Goal: Transaction & Acquisition: Obtain resource

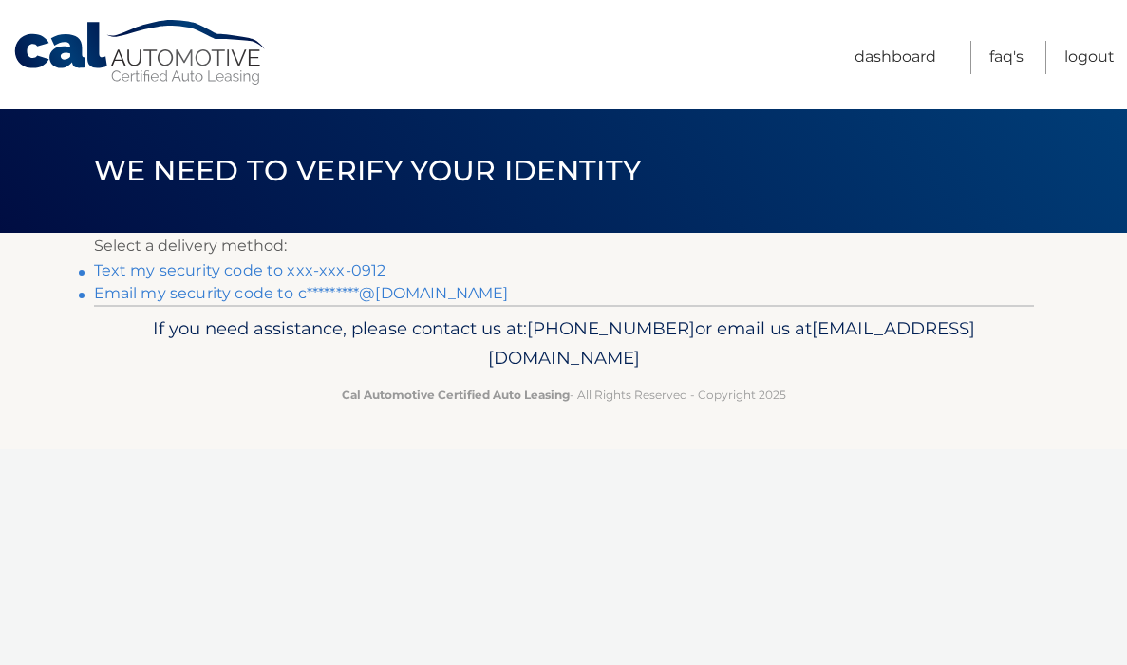
click at [335, 275] on link "Text my security code to xxx-xxx-0912" at bounding box center [240, 270] width 293 height 18
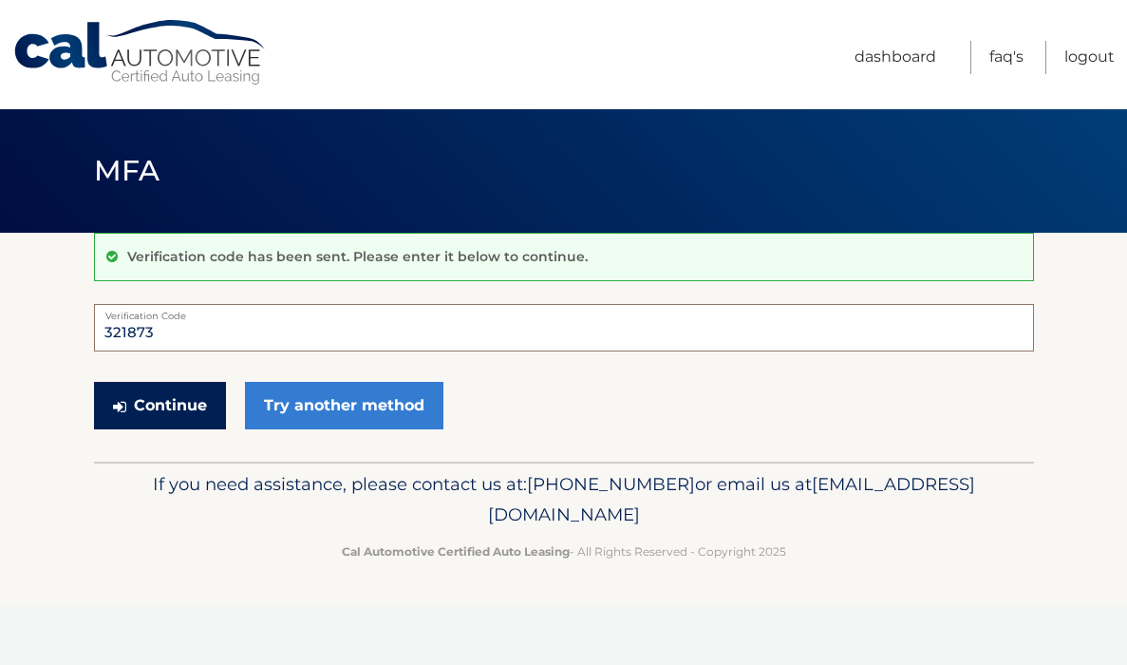
type input "321873"
click at [185, 392] on button "Continue" at bounding box center [160, 405] width 132 height 47
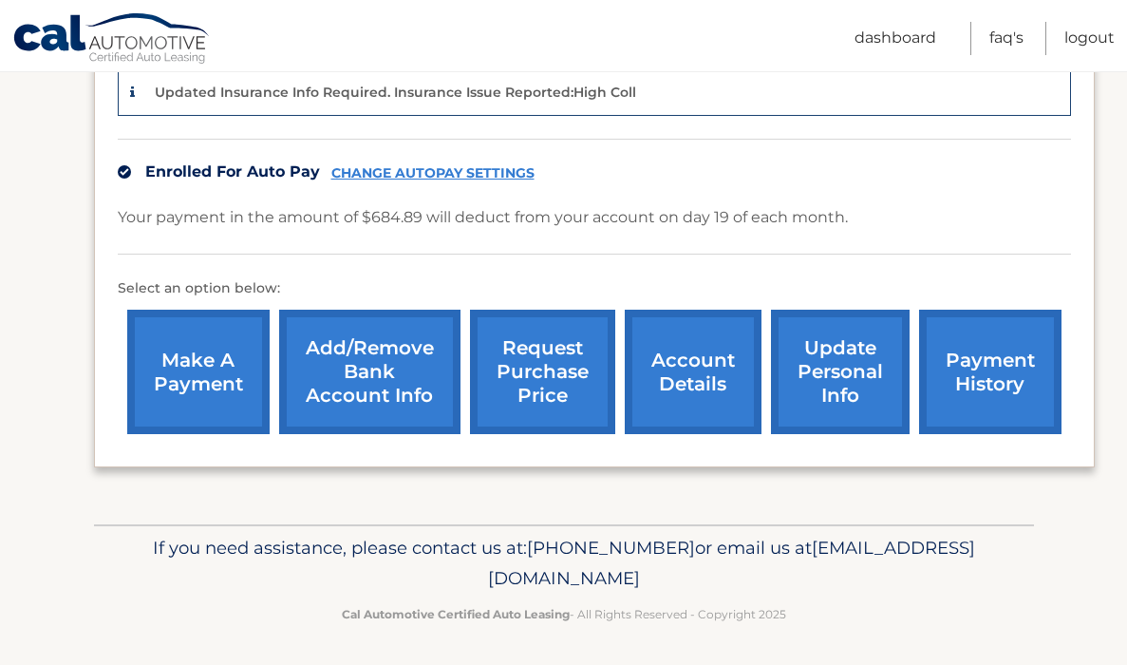
scroll to position [507, 0]
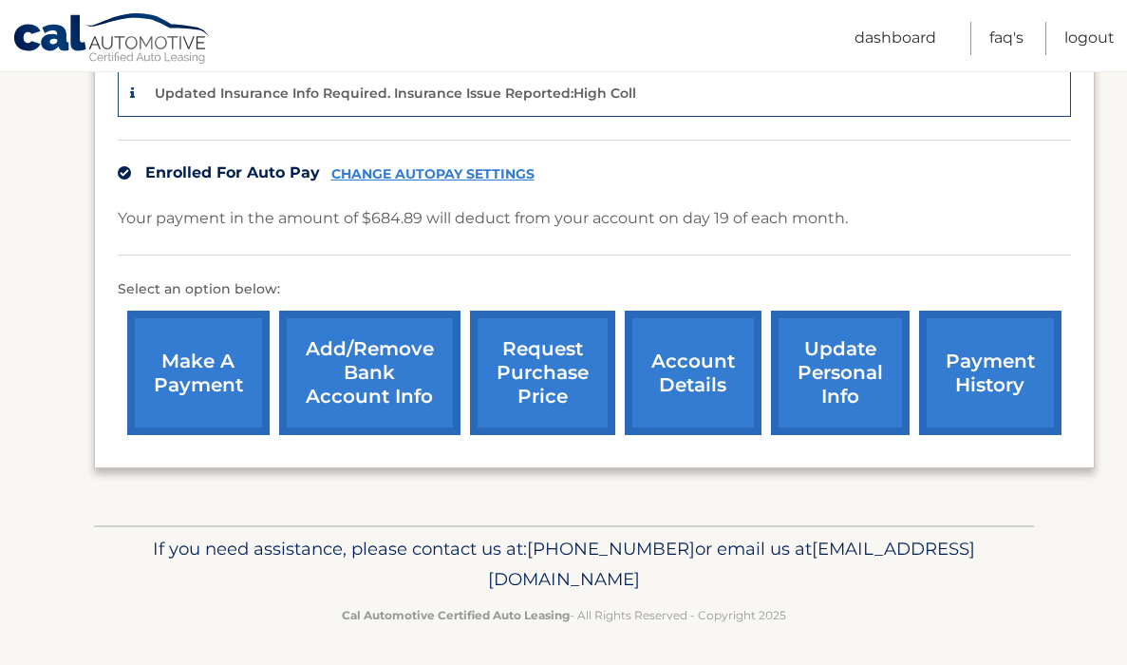
click at [978, 365] on link "payment history" at bounding box center [990, 373] width 142 height 124
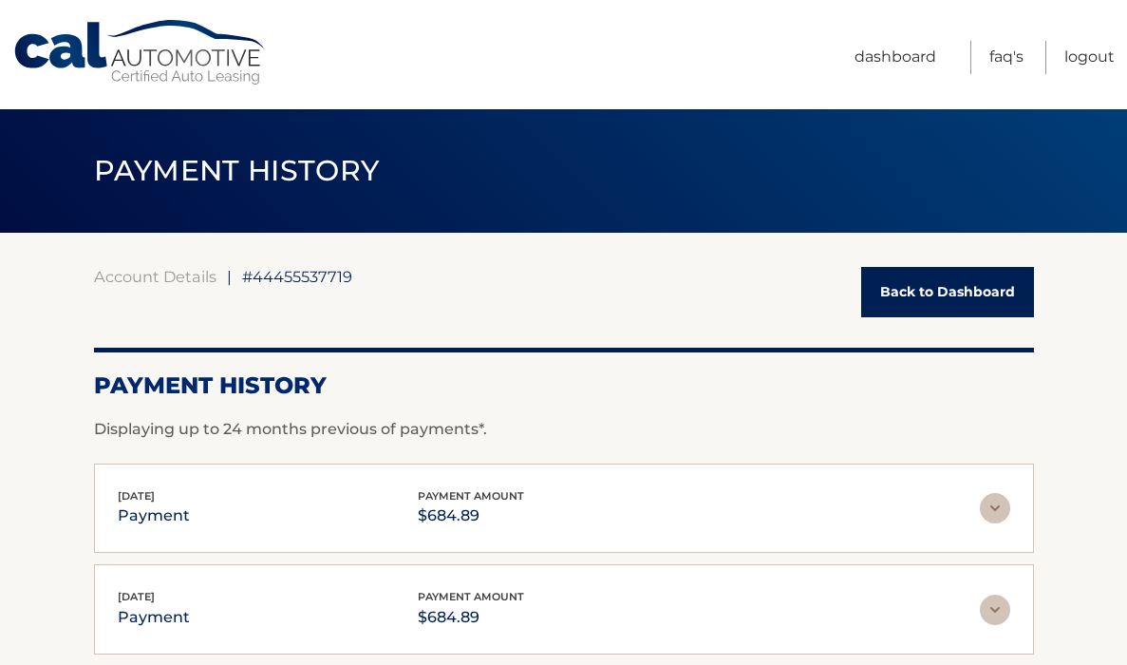
click at [971, 301] on link "Back to Dashboard" at bounding box center [947, 292] width 173 height 50
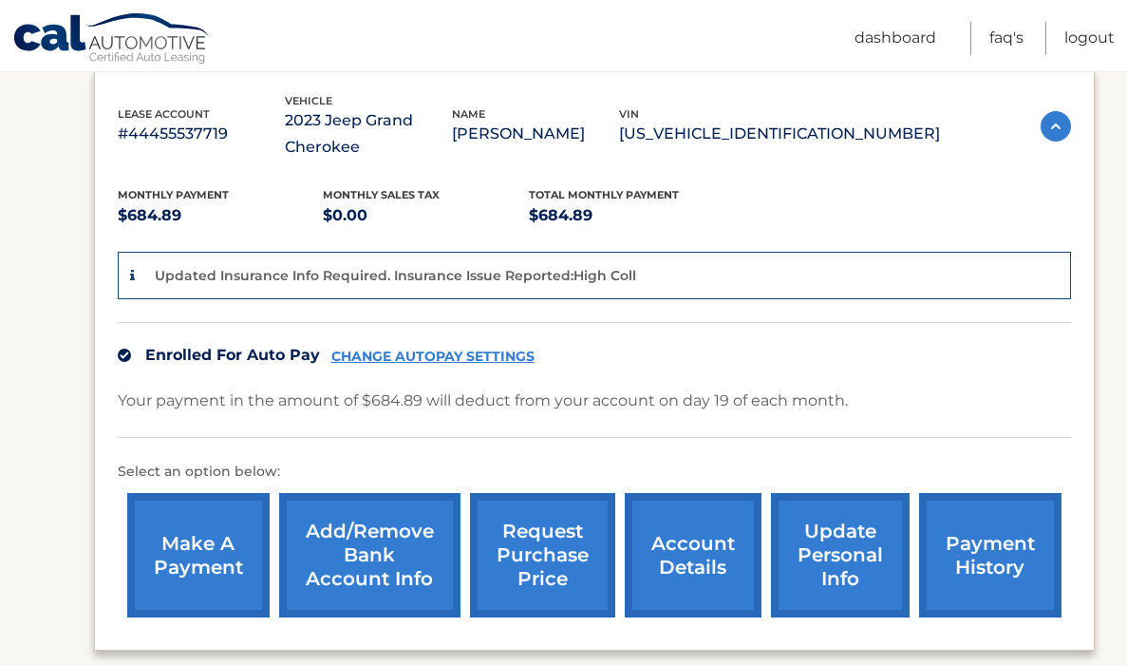
scroll to position [386, 0]
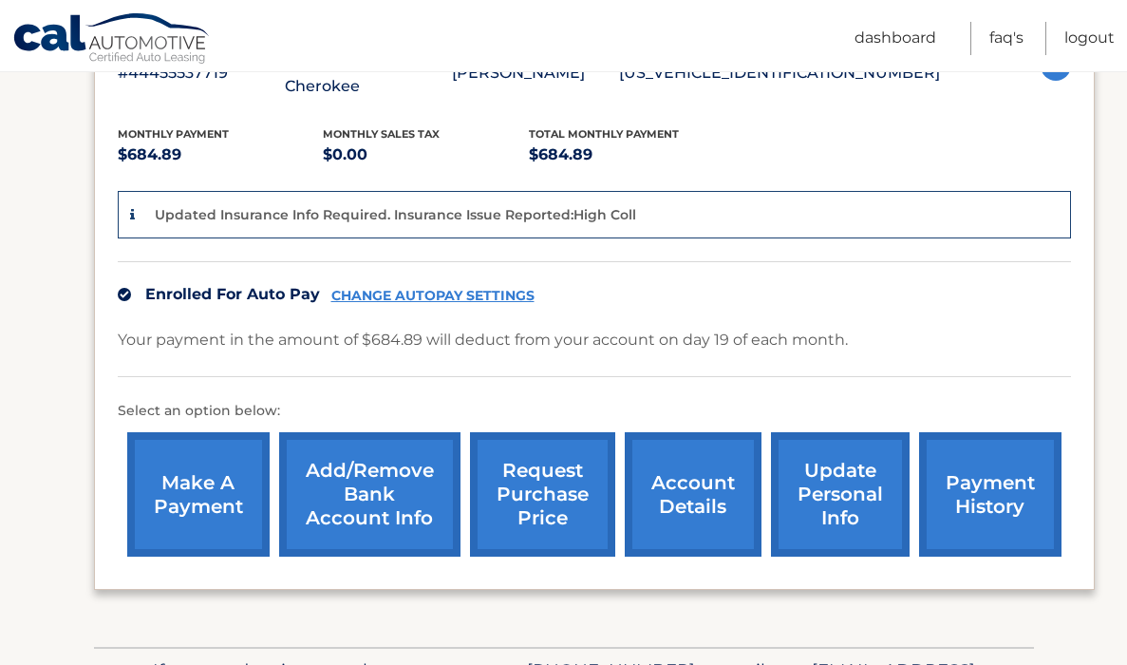
click at [717, 490] on link "account details" at bounding box center [693, 494] width 137 height 124
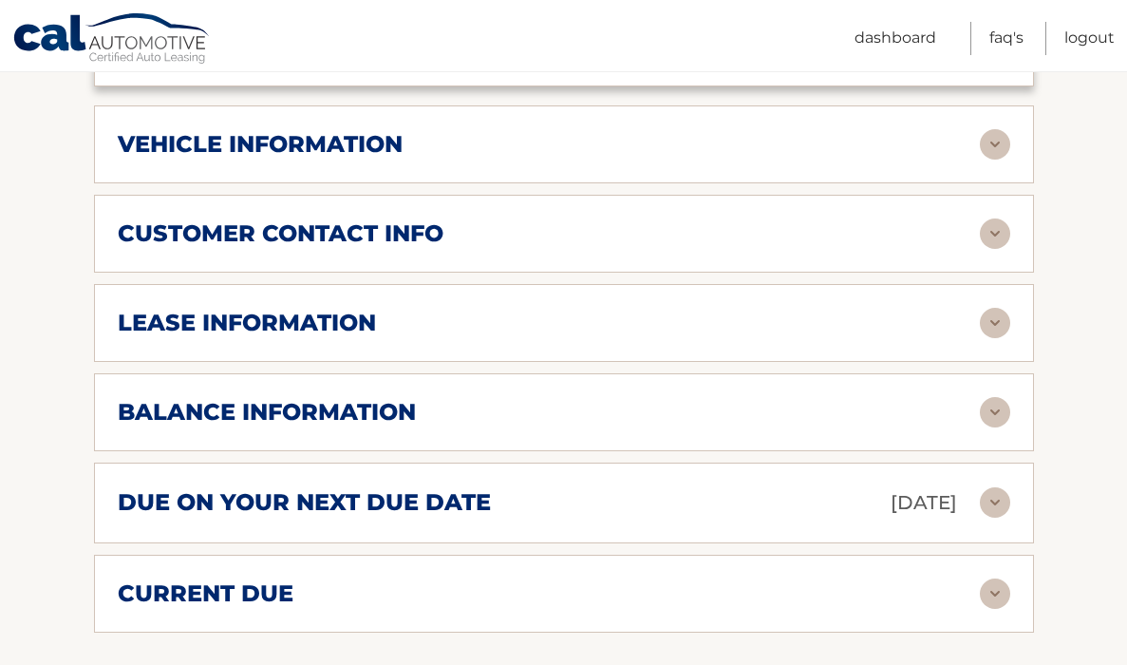
scroll to position [843, 0]
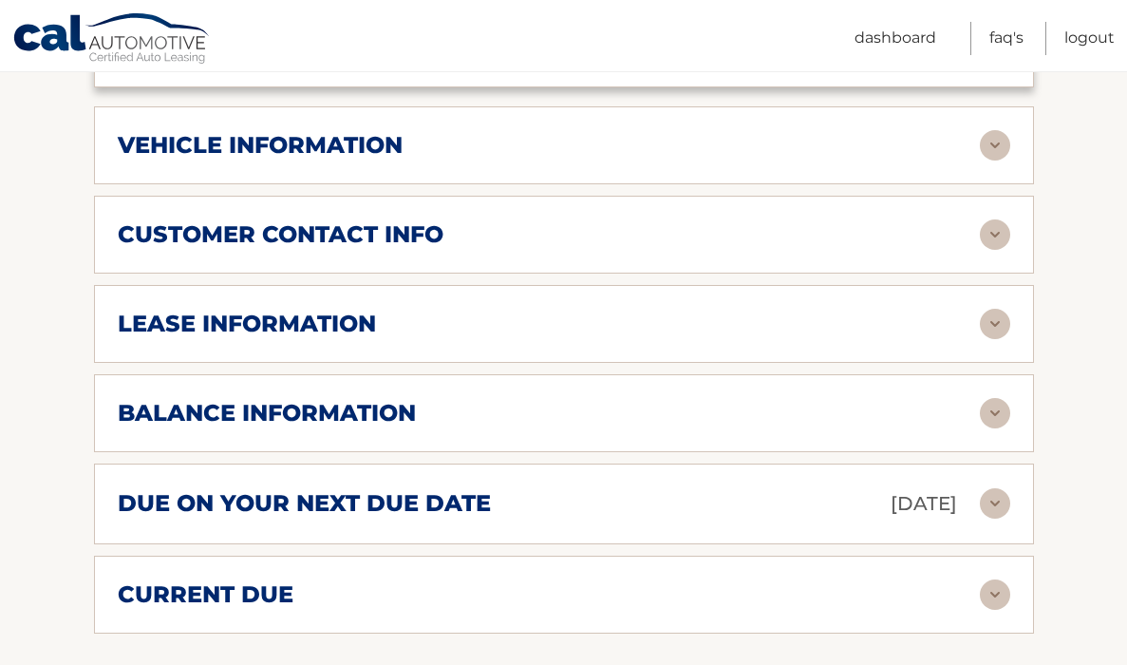
click at [554, 405] on div "balance information" at bounding box center [549, 413] width 862 height 28
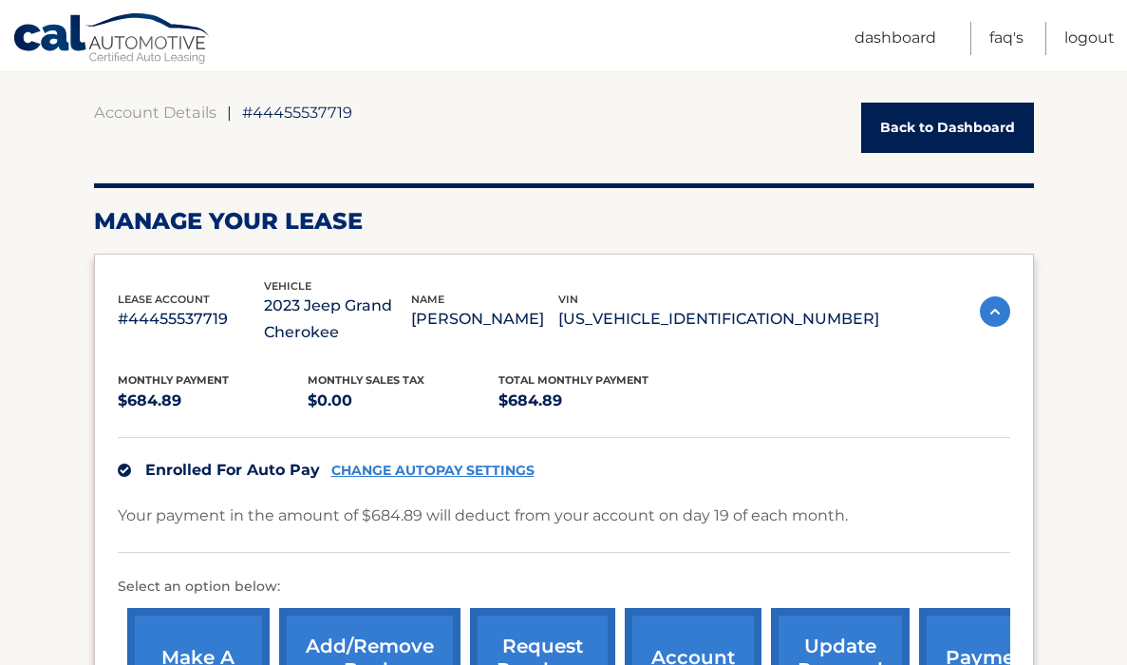
scroll to position [277, 0]
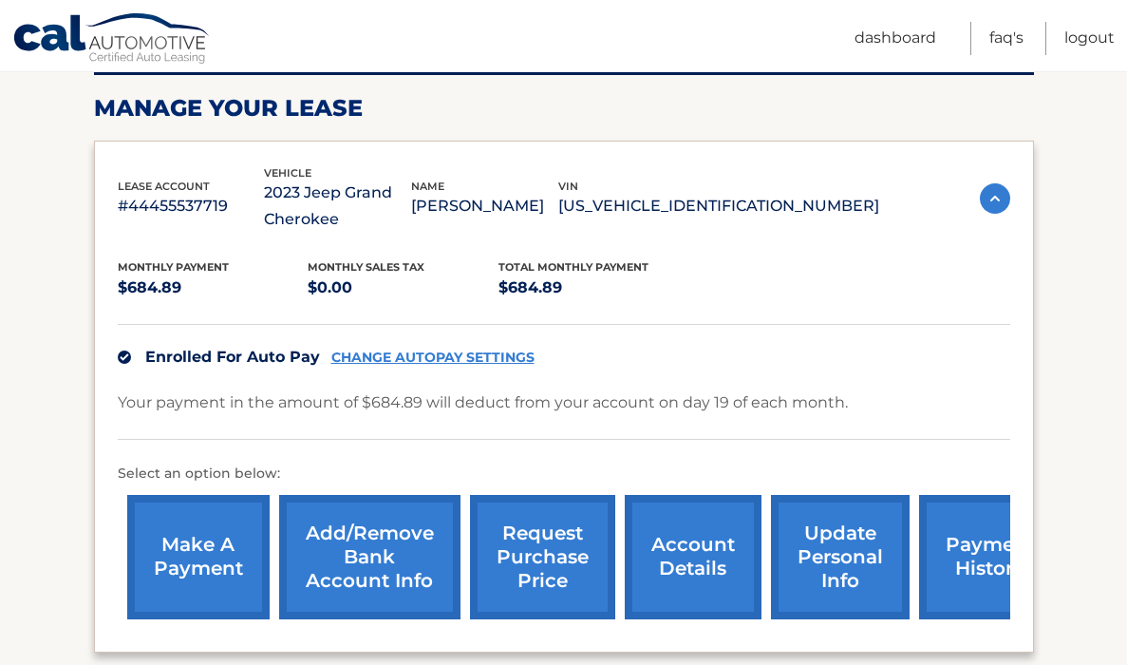
click at [539, 534] on link "request purchase price" at bounding box center [542, 557] width 145 height 124
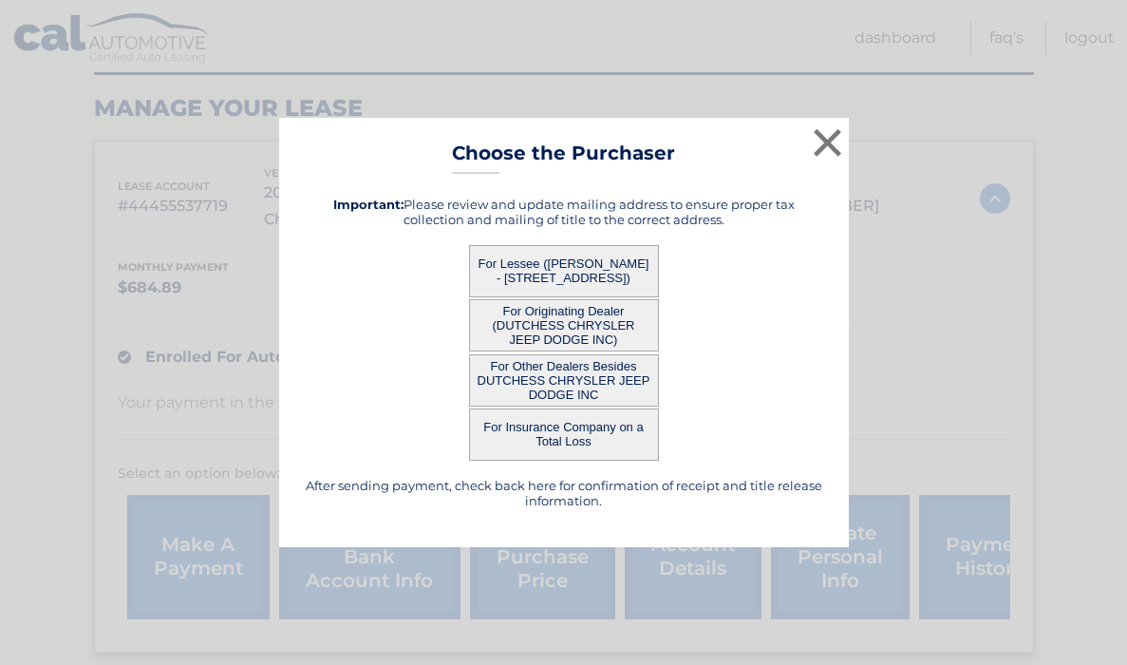
click at [603, 388] on button "For Other Dealers Besides DUTCHESS CHRYSLER JEEP DODGE INC" at bounding box center [564, 380] width 190 height 52
click at [533, 378] on button "For Other Dealers Besides DUTCHESS CHRYSLER JEEP DODGE INC" at bounding box center [564, 380] width 190 height 52
click at [569, 350] on button "For Originating Dealer (DUTCHESS CHRYSLER JEEP DODGE INC)" at bounding box center [564, 325] width 190 height 52
click at [569, 367] on button "For Other Dealers Besides DUTCHESS CHRYSLER JEEP DODGE INC" at bounding box center [564, 380] width 190 height 52
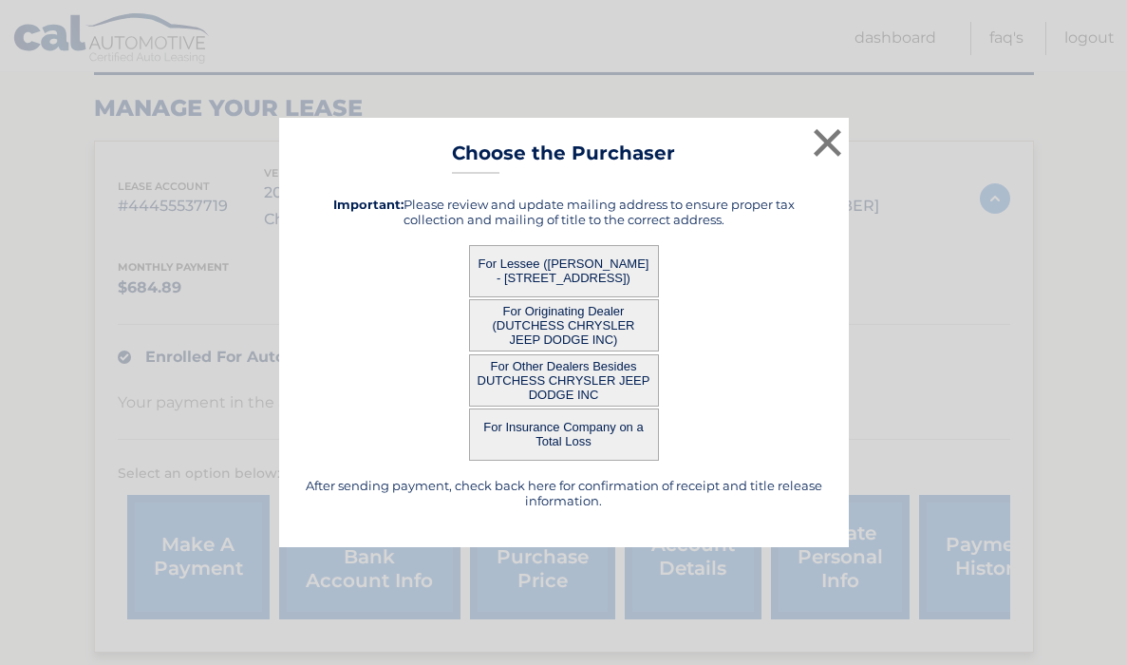
click at [566, 256] on button "For Lessee (MACKENZIE COX - 15 Fins Lane, Apt E407, POUGHKEEPSIE, NY 12601)" at bounding box center [564, 271] width 190 height 52
click at [1001, 337] on div "× Choose the Purchaser After sending payment, check back here for confirmation …" at bounding box center [564, 333] width 1112 height 430
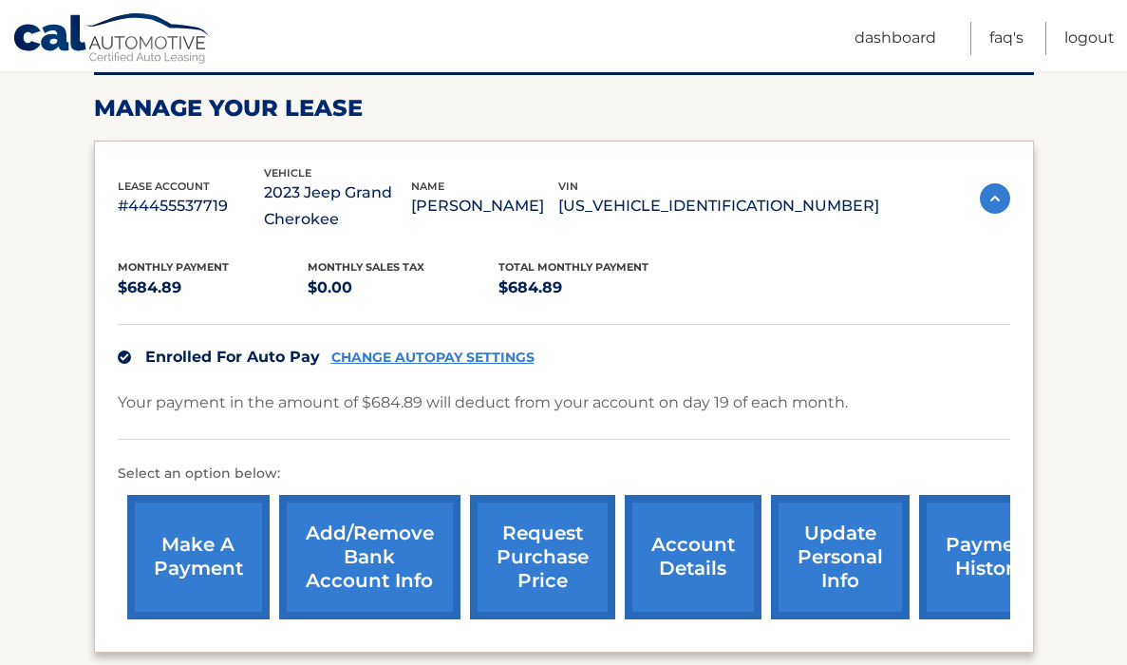
click at [540, 531] on link "request purchase price" at bounding box center [542, 557] width 145 height 124
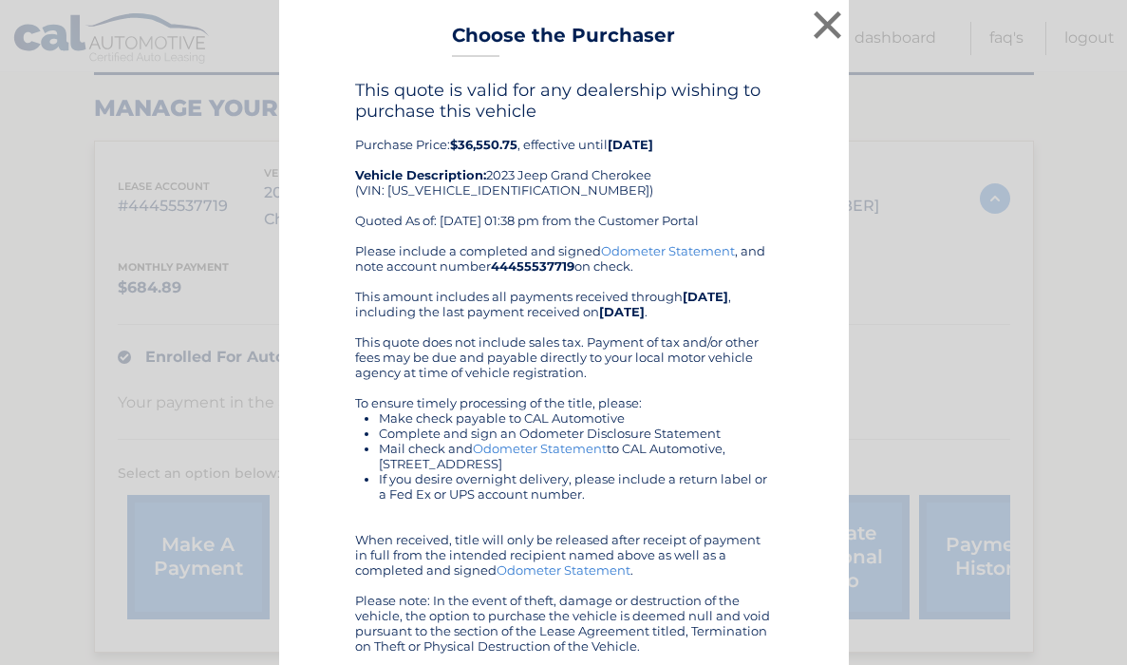
scroll to position [14, 0]
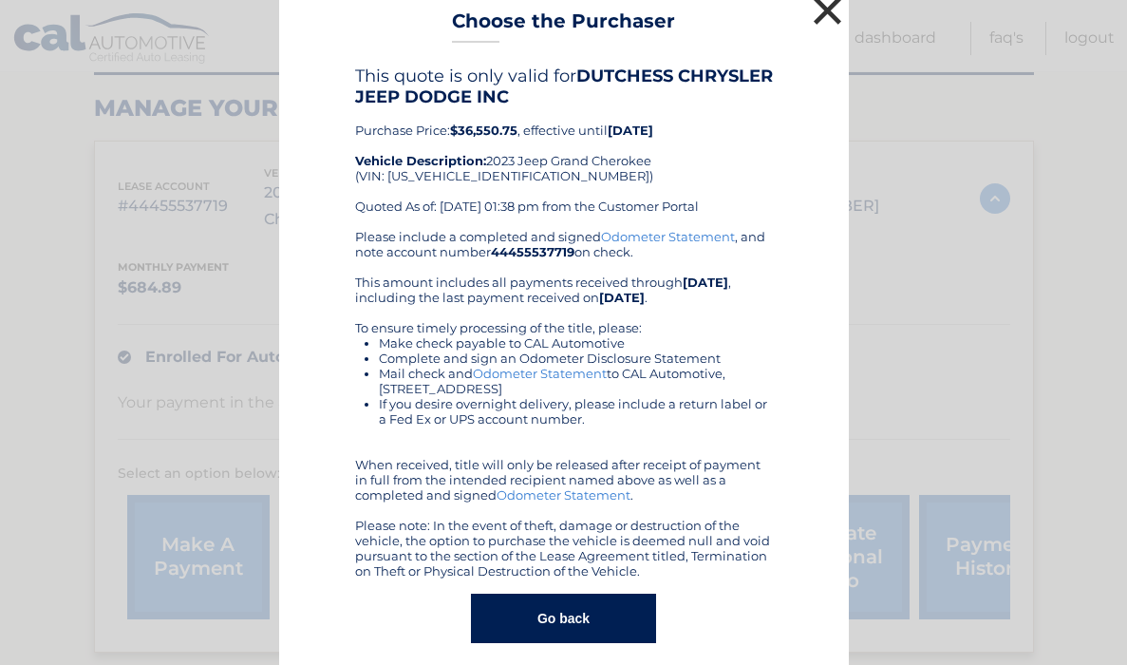
click at [817, 7] on button "×" at bounding box center [828, 10] width 38 height 38
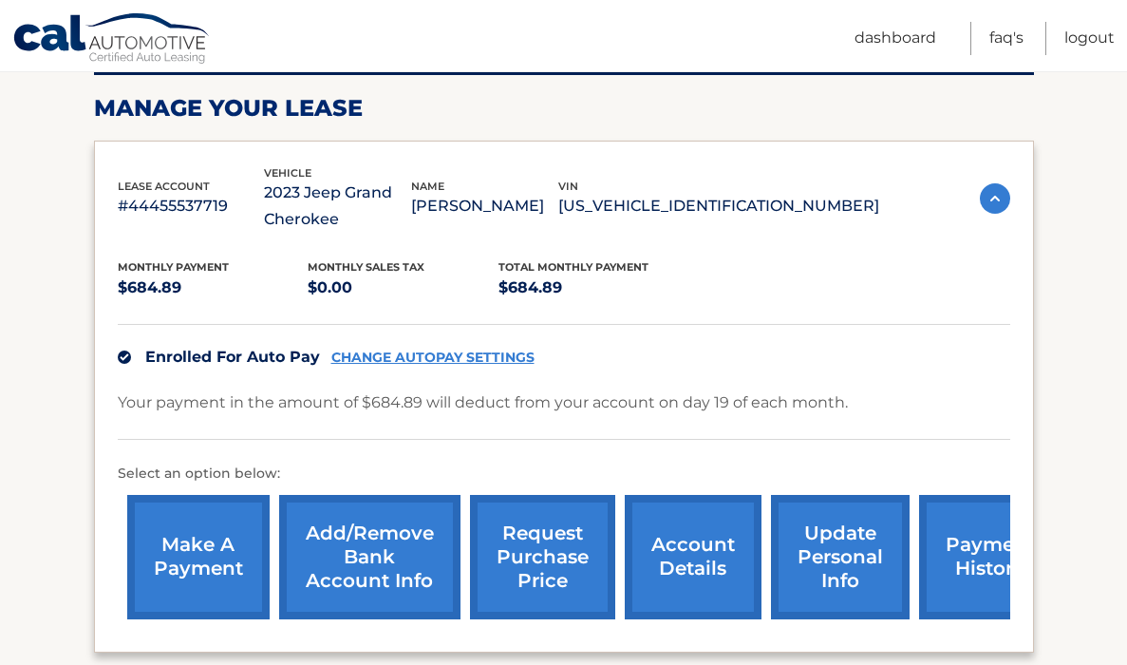
click at [523, 529] on link "request purchase price" at bounding box center [542, 557] width 145 height 124
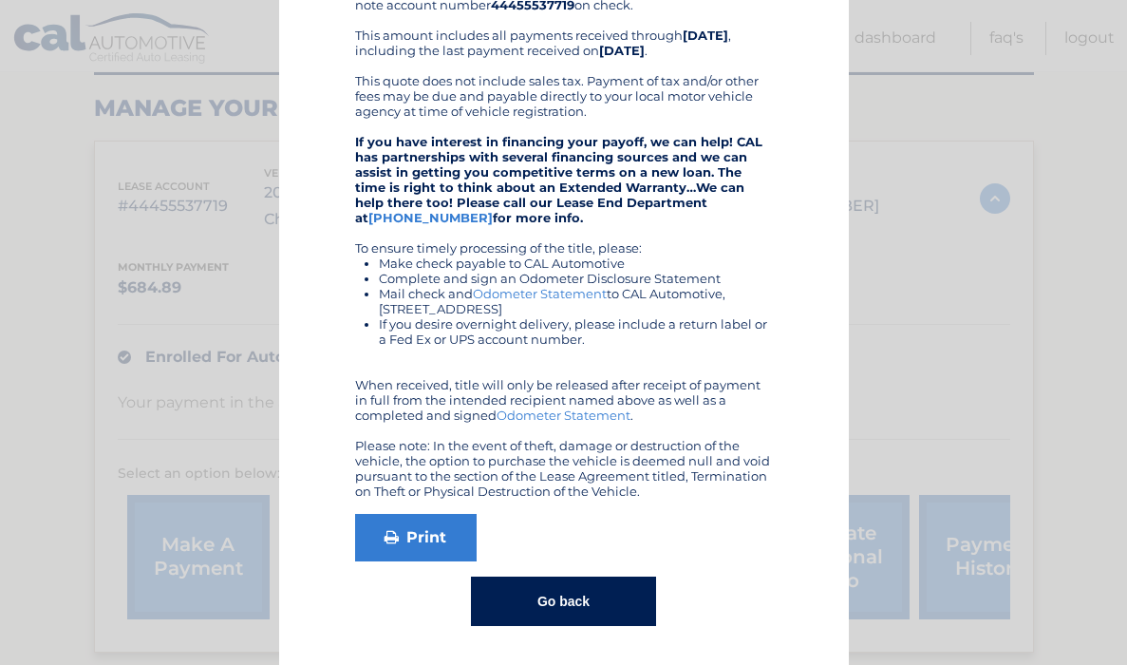
scroll to position [239, 0]
click at [541, 590] on button "Go back" at bounding box center [563, 601] width 185 height 49
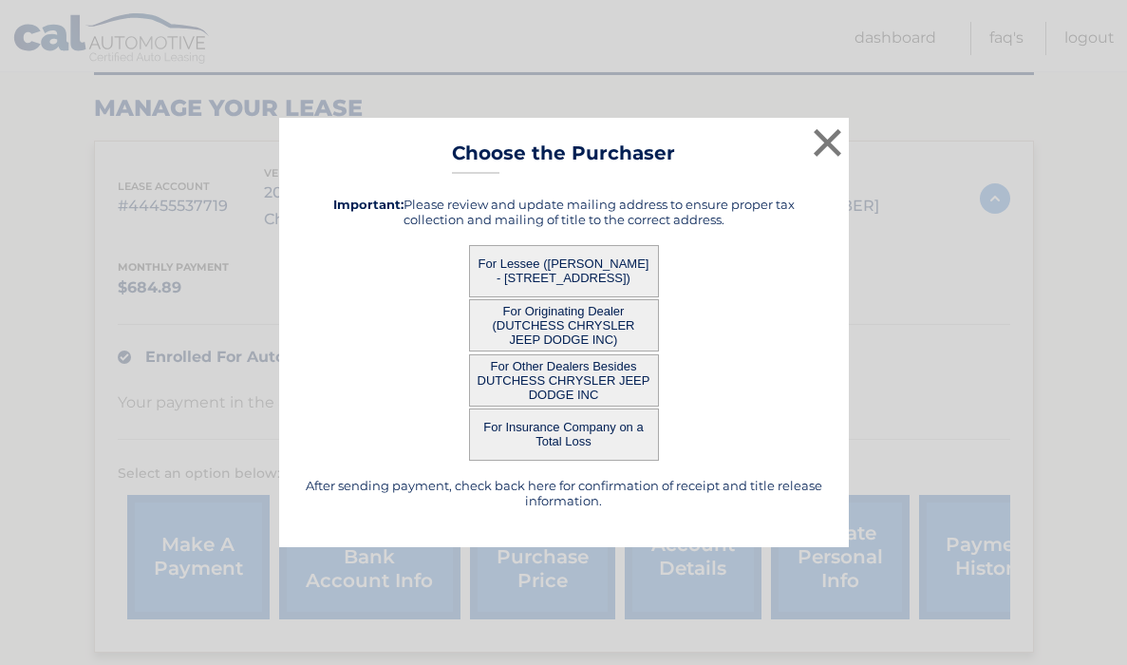
scroll to position [0, 0]
click at [555, 369] on button "For Other Dealers Besides DUTCHESS CHRYSLER JEEP DODGE INC" at bounding box center [564, 380] width 190 height 52
click at [591, 388] on button "For Other Dealers Besides DUTCHESS CHRYSLER JEEP DODGE INC" at bounding box center [564, 380] width 190 height 52
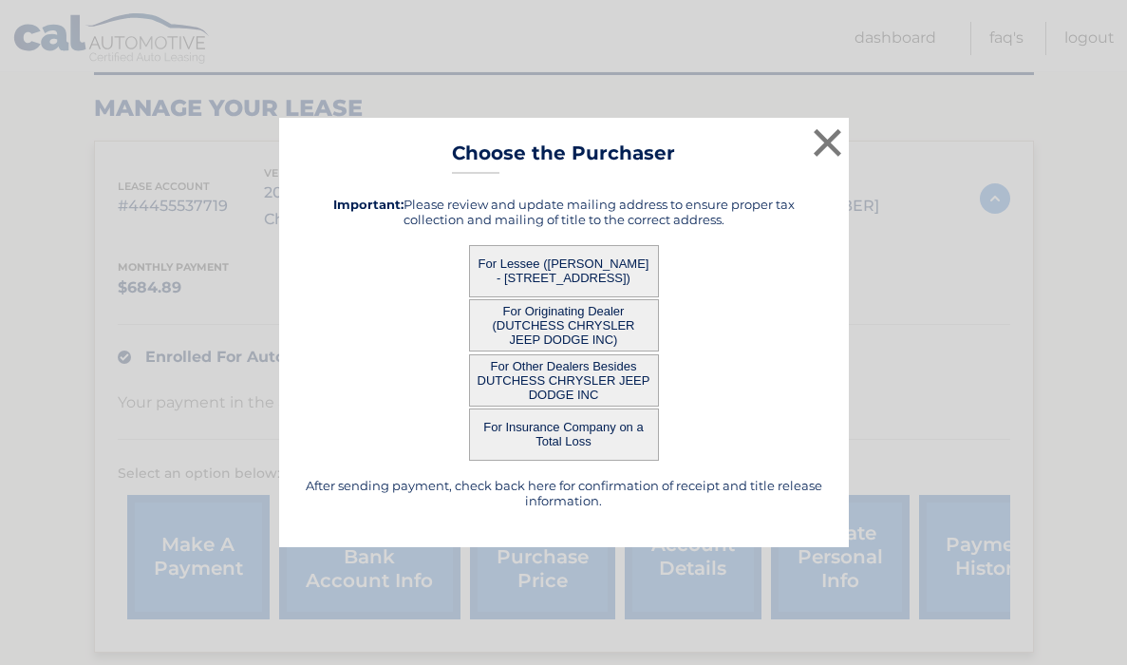
click at [524, 371] on button "For Other Dealers Besides DUTCHESS CHRYSLER JEEP DODGE INC" at bounding box center [564, 380] width 190 height 52
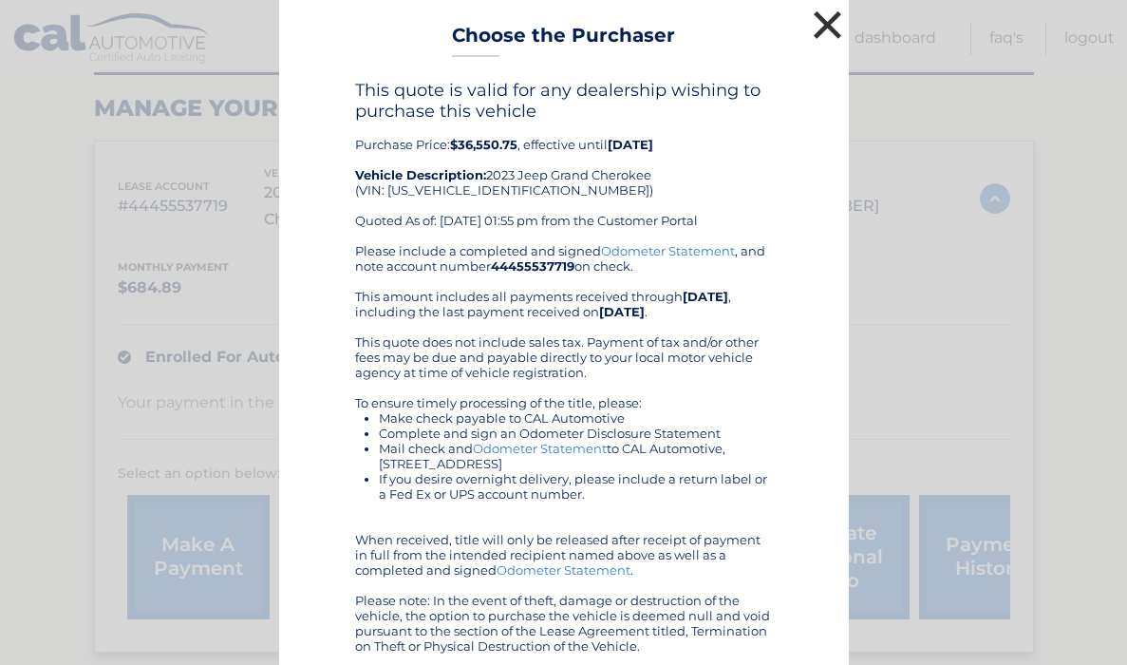
click at [818, 28] on button "×" at bounding box center [828, 25] width 38 height 38
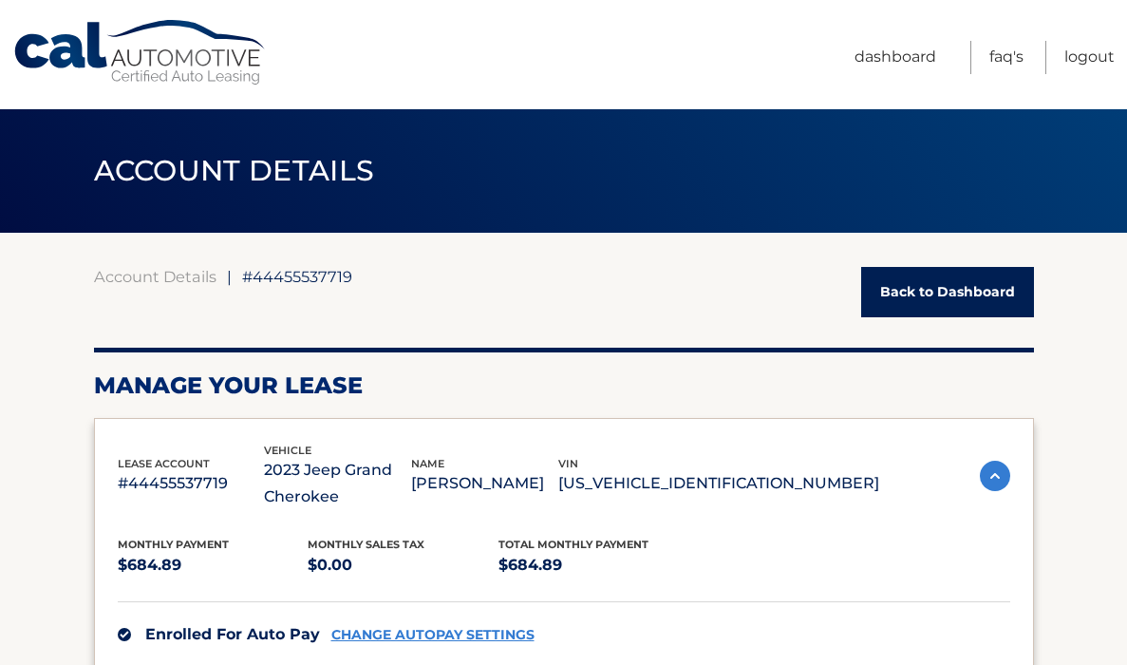
scroll to position [462, 0]
